Goal: Information Seeking & Learning: Learn about a topic

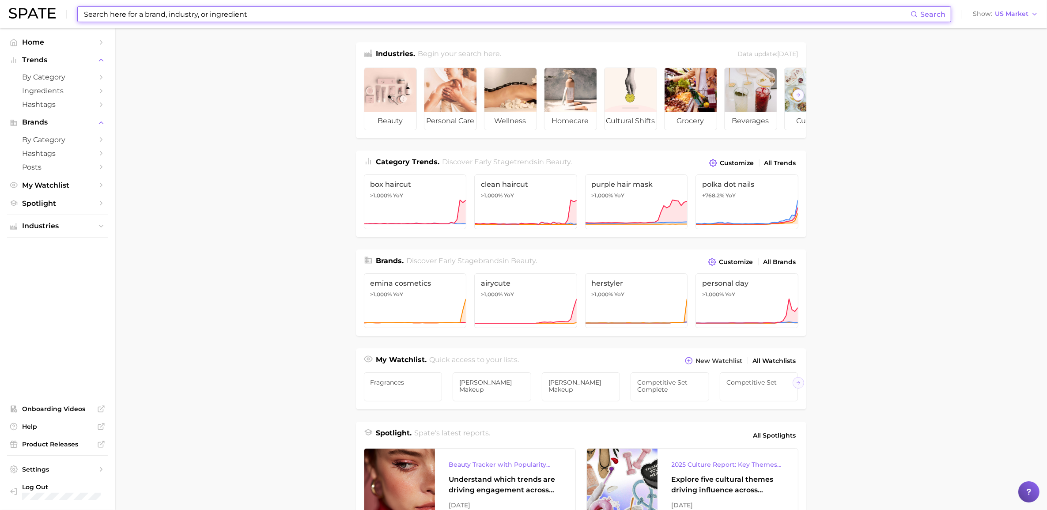
click at [266, 7] on input at bounding box center [496, 14] width 827 height 15
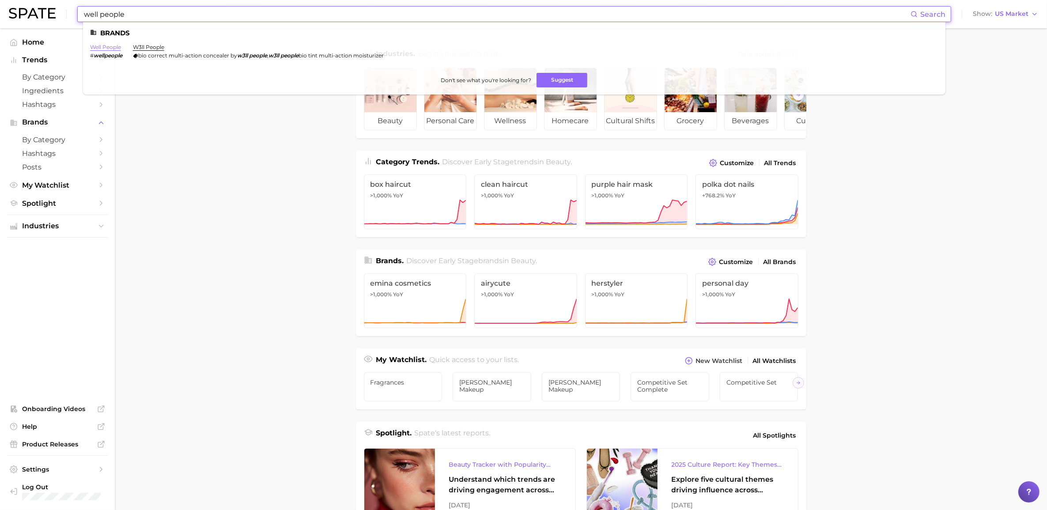
type input "well people"
click at [101, 48] on link "well people" at bounding box center [105, 47] width 31 height 7
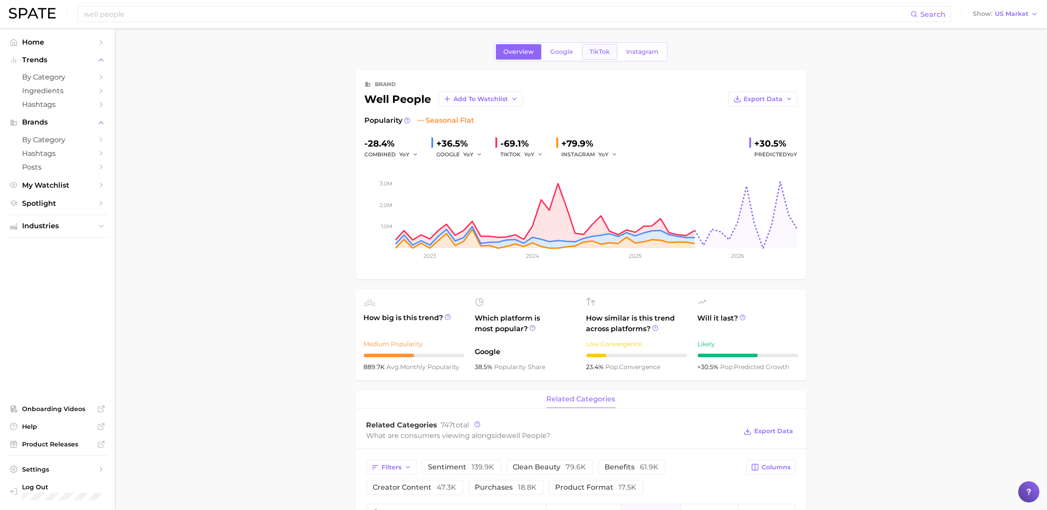
click at [603, 52] on span "TikTok" at bounding box center [599, 52] width 20 height 8
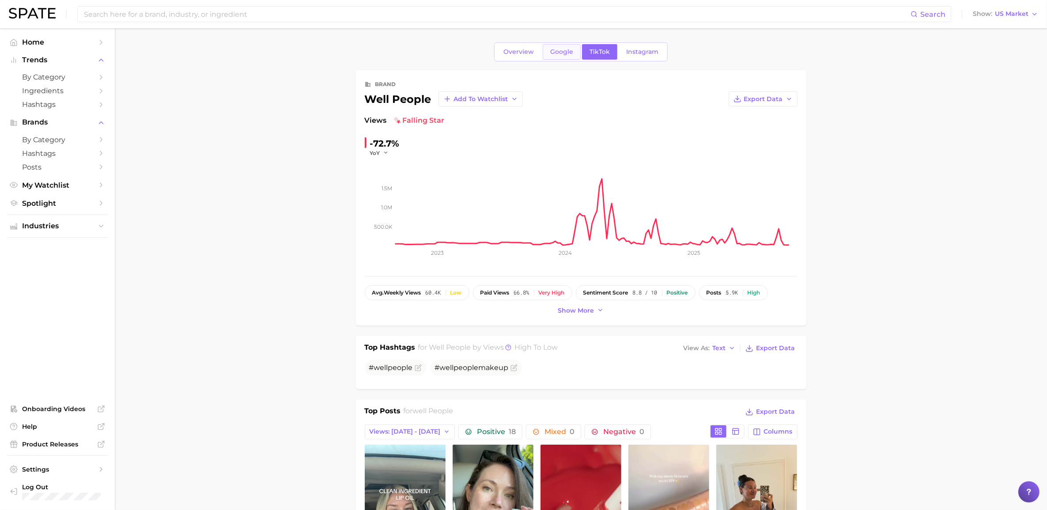
click at [564, 52] on span "Google" at bounding box center [561, 52] width 23 height 8
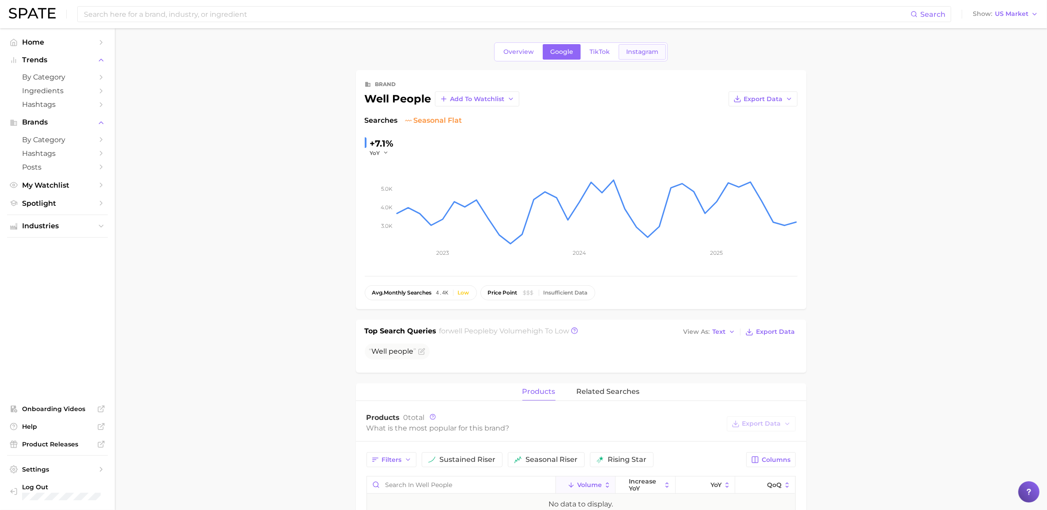
click at [647, 52] on span "Instagram" at bounding box center [642, 52] width 32 height 8
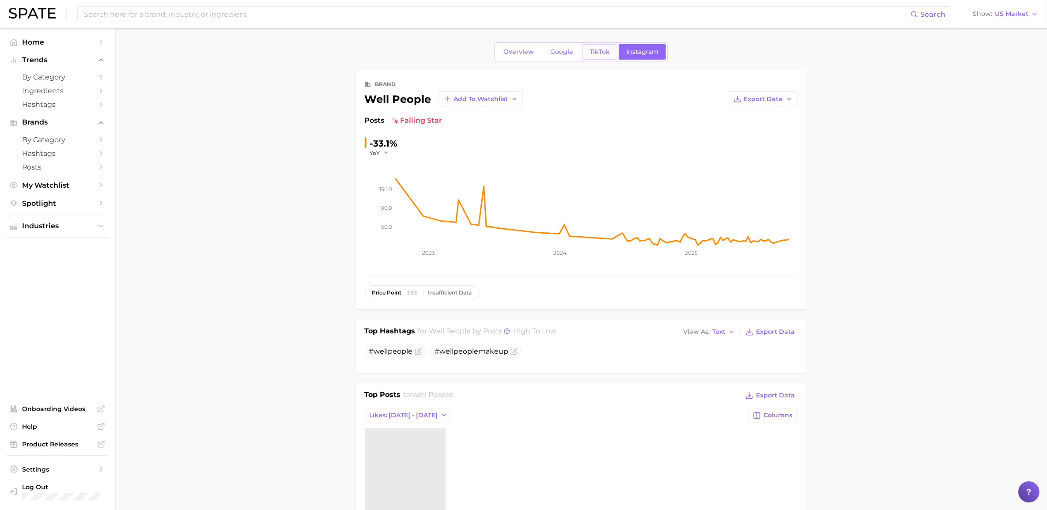
click at [615, 52] on link "TikTok" at bounding box center [599, 51] width 35 height 15
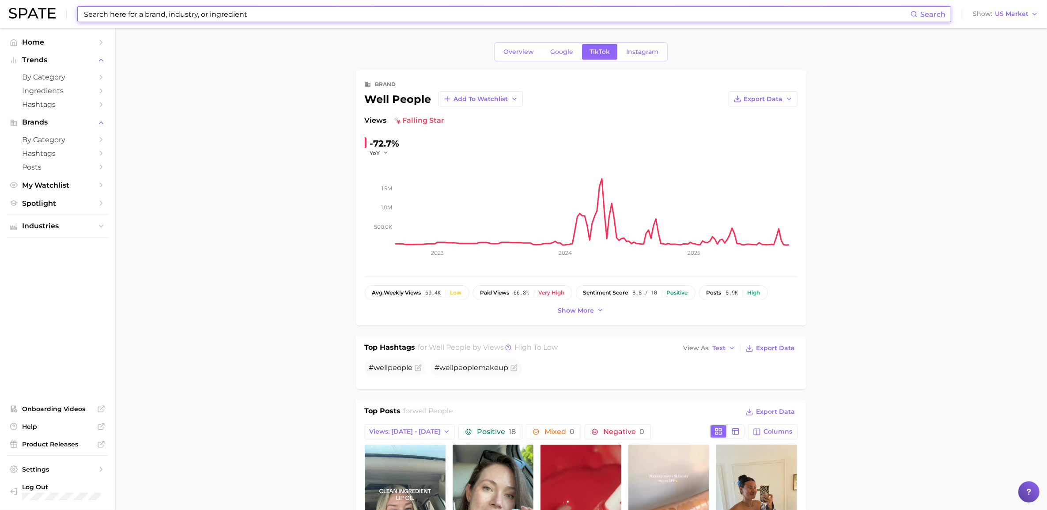
click at [269, 9] on input at bounding box center [496, 14] width 827 height 15
click at [273, 16] on input at bounding box center [496, 14] width 827 height 15
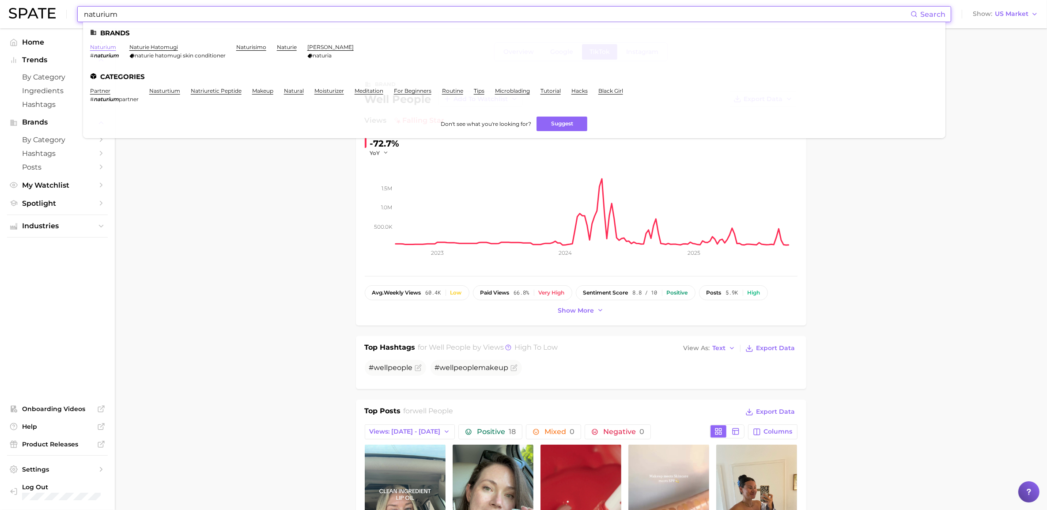
type input "naturium"
click at [106, 46] on link "naturium" at bounding box center [103, 47] width 26 height 7
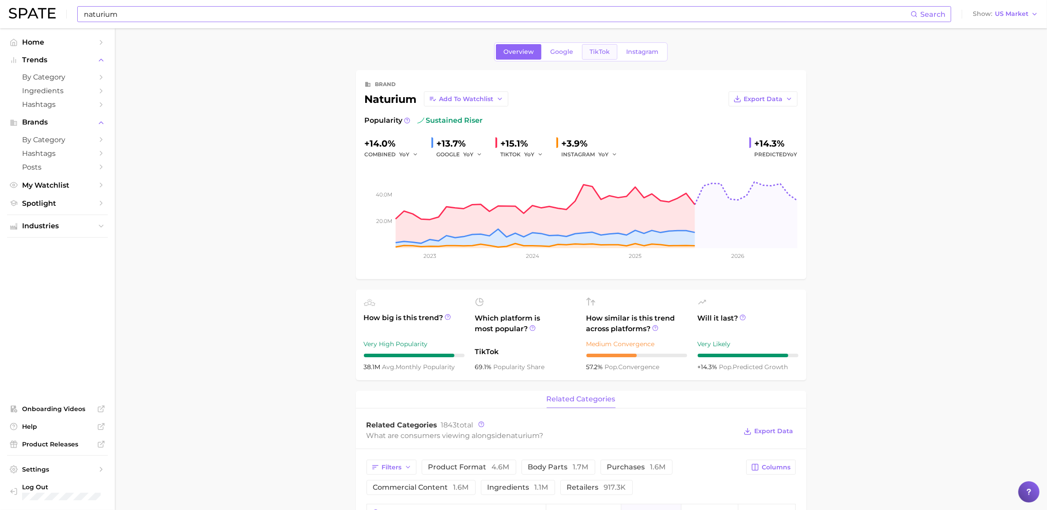
click at [598, 50] on span "TikTok" at bounding box center [599, 52] width 20 height 8
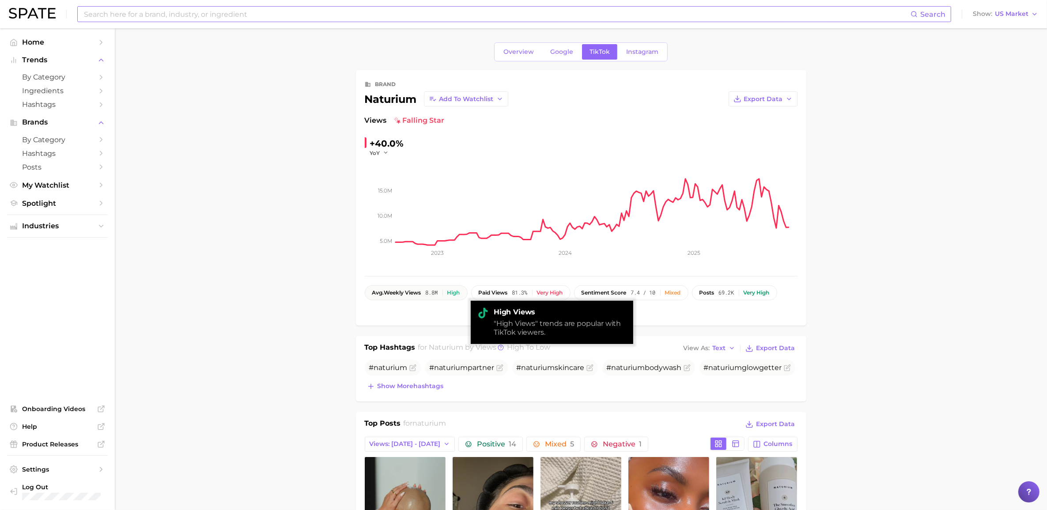
click at [402, 296] on span "avg. weekly views" at bounding box center [396, 293] width 49 height 6
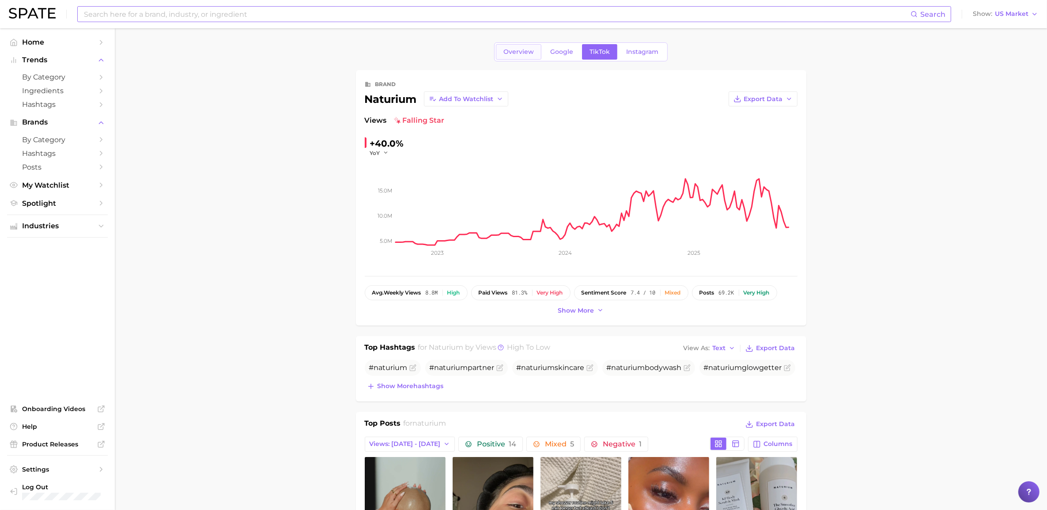
click at [521, 52] on span "Overview" at bounding box center [518, 52] width 30 height 8
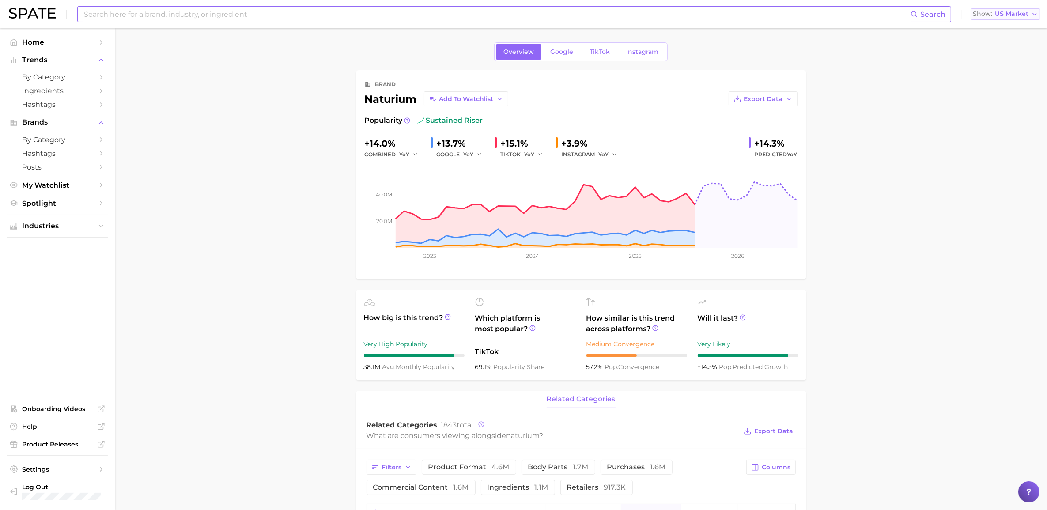
click at [1014, 14] on span "US Market" at bounding box center [1012, 13] width 34 height 5
click at [989, 111] on span "Global" at bounding box center [985, 108] width 20 height 8
click at [1003, 15] on span "Global Market" at bounding box center [1005, 13] width 45 height 5
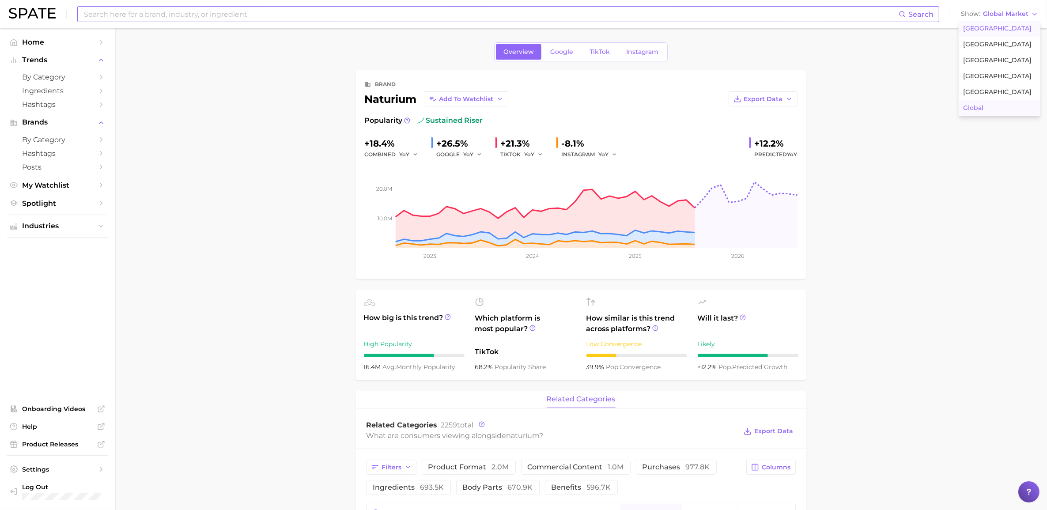
click at [992, 28] on span "[GEOGRAPHIC_DATA]" at bounding box center [997, 29] width 68 height 8
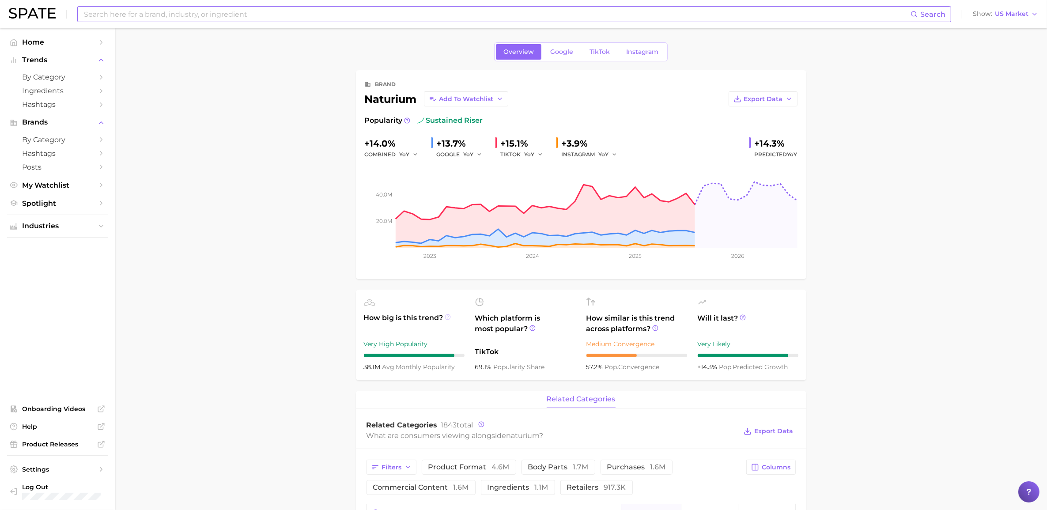
click at [447, 317] on icon at bounding box center [448, 317] width 6 height 6
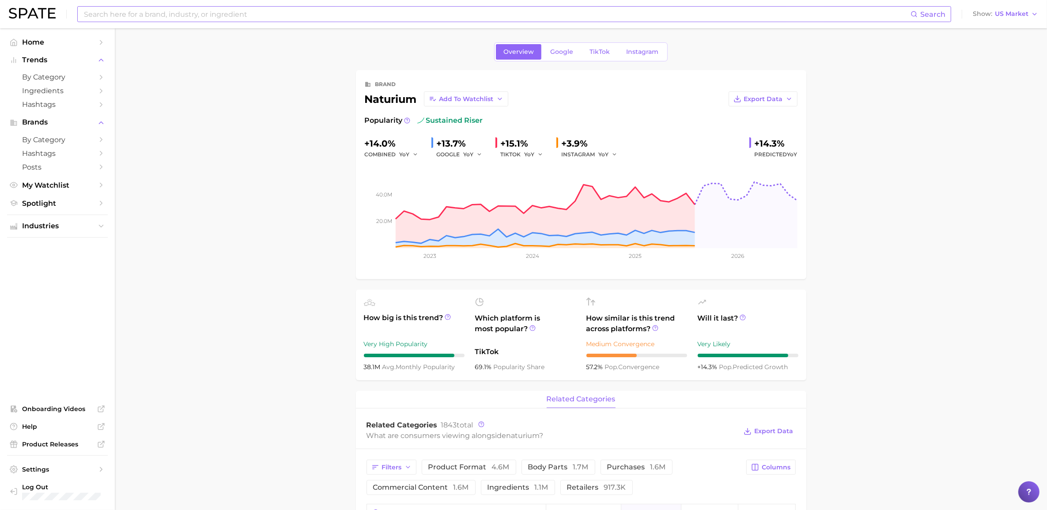
click at [372, 18] on input at bounding box center [496, 14] width 827 height 15
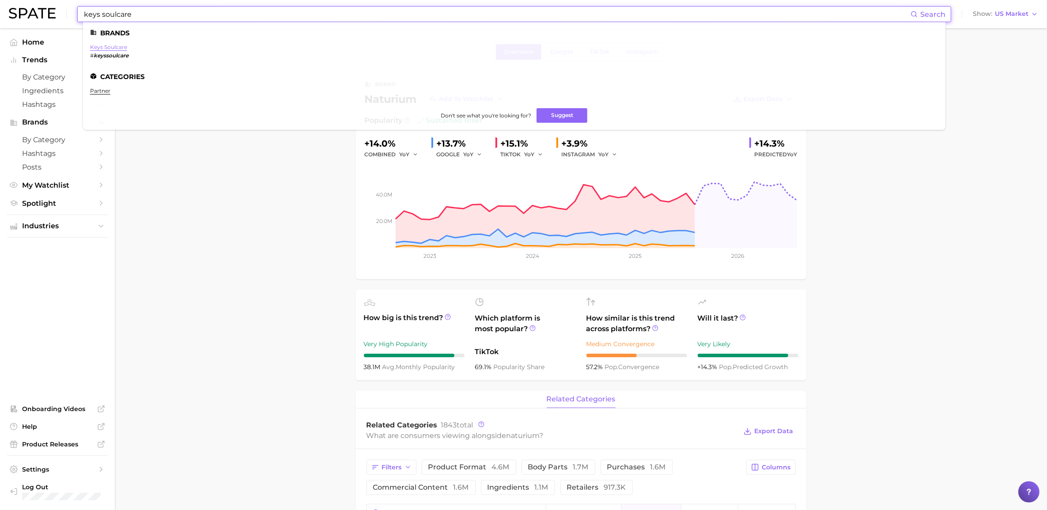
type input "keys soulcare"
click at [108, 45] on link "keys soulcare" at bounding box center [108, 47] width 37 height 7
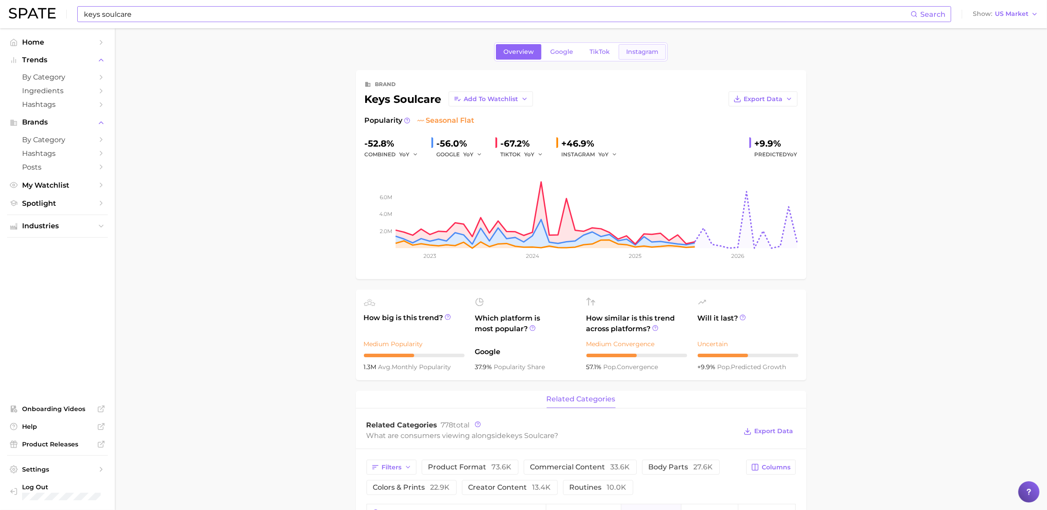
click at [634, 49] on span "Instagram" at bounding box center [642, 52] width 32 height 8
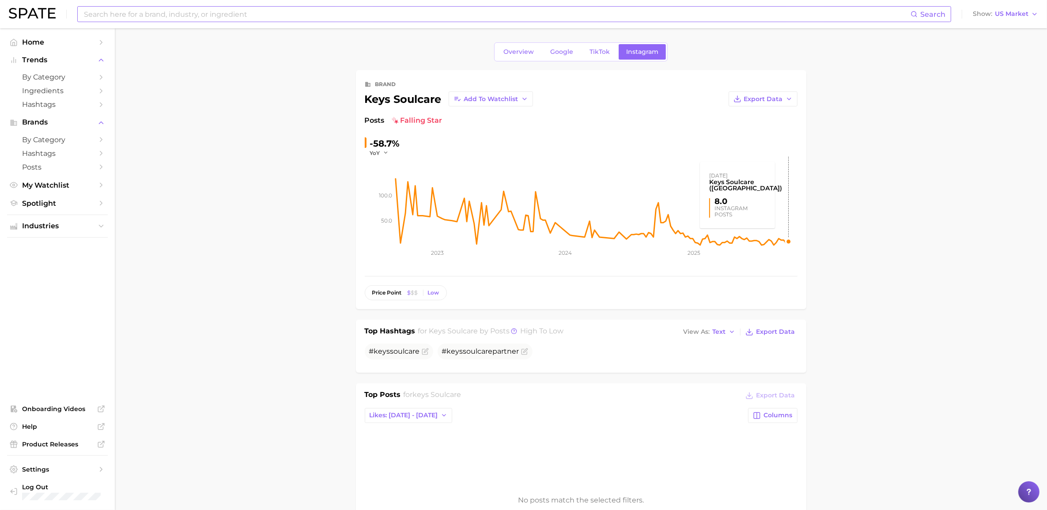
click at [788, 241] on rect at bounding box center [597, 201] width 402 height 88
click at [645, 10] on input at bounding box center [496, 14] width 827 height 15
click at [180, 9] on input at bounding box center [496, 14] width 827 height 15
